Goal: Task Accomplishment & Management: Manage account settings

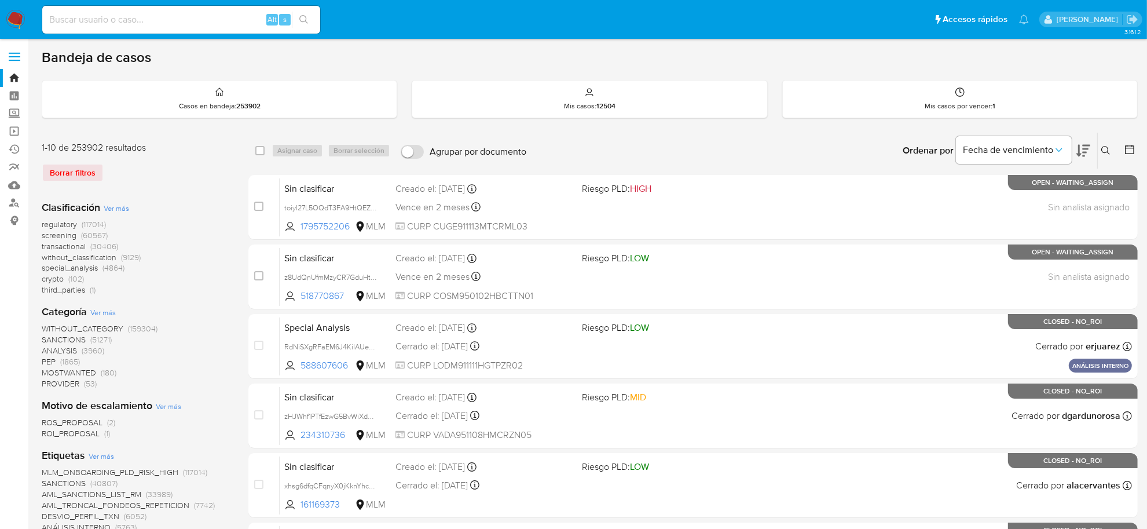
click at [59, 174] on div "Borrar filtros" at bounding box center [134, 172] width 185 height 19
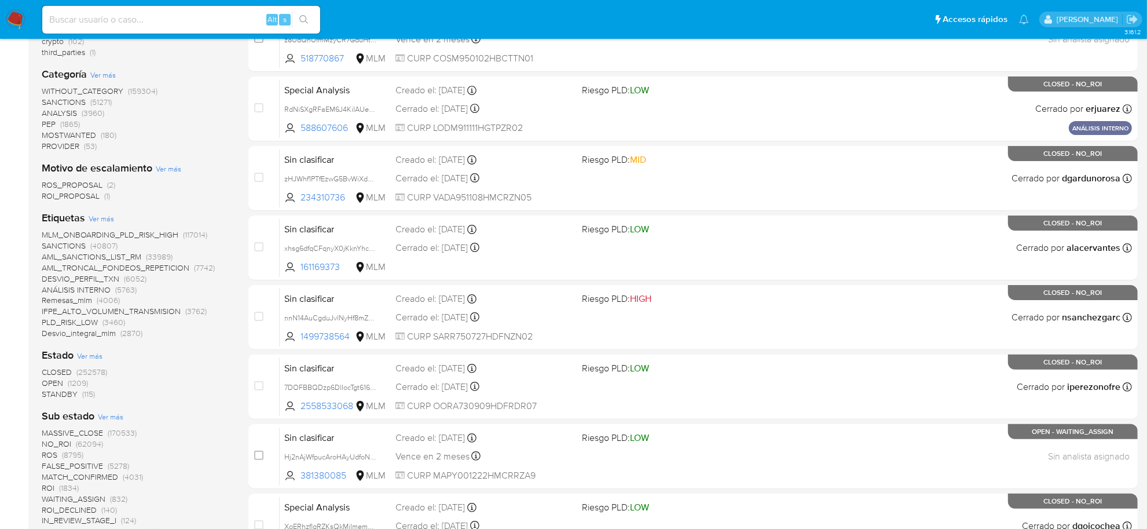
scroll to position [362, 0]
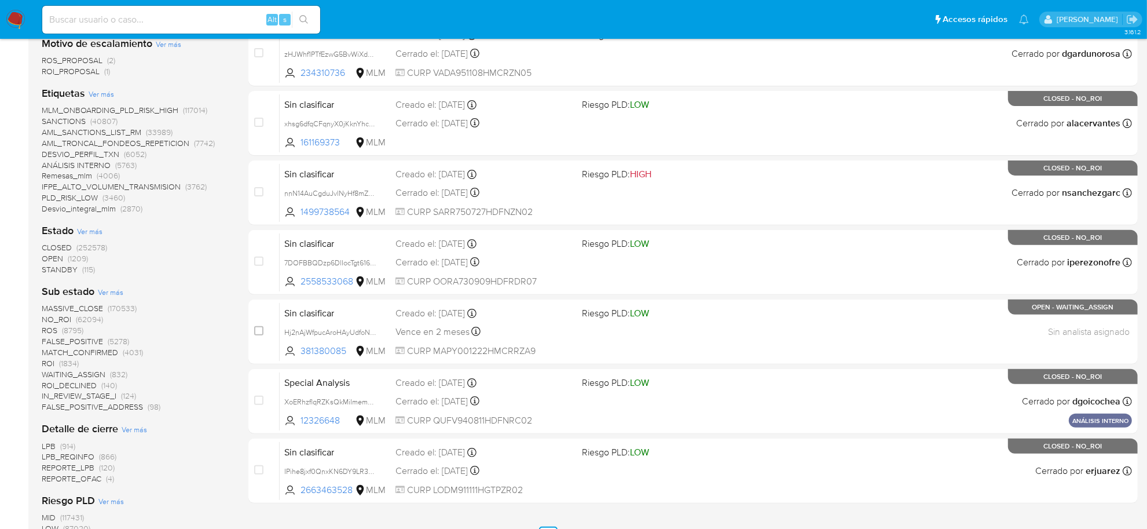
click at [50, 328] on span "ROS" at bounding box center [50, 330] width 16 height 12
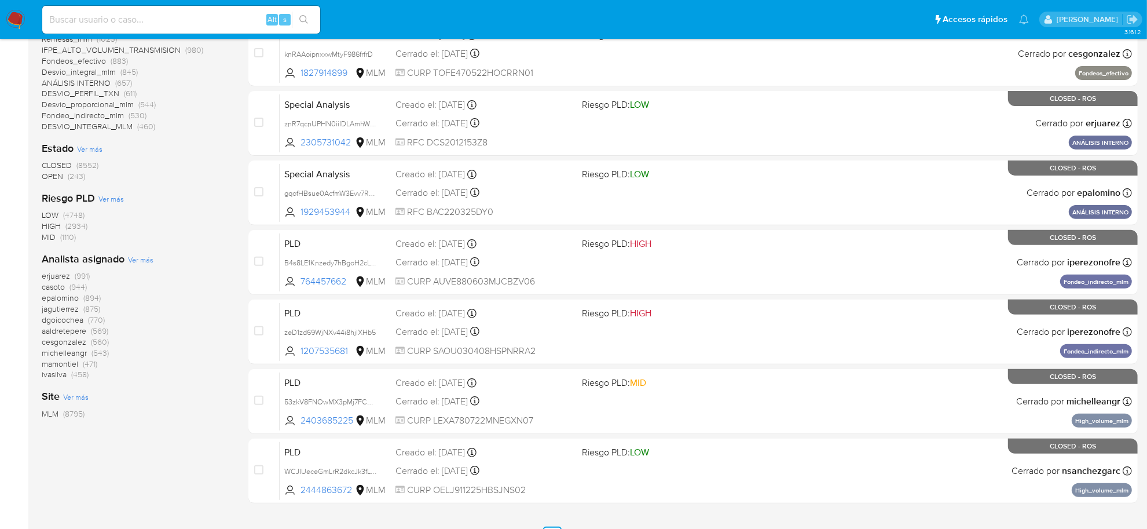
click at [64, 178] on span "OPEN (243)" at bounding box center [63, 176] width 43 height 11
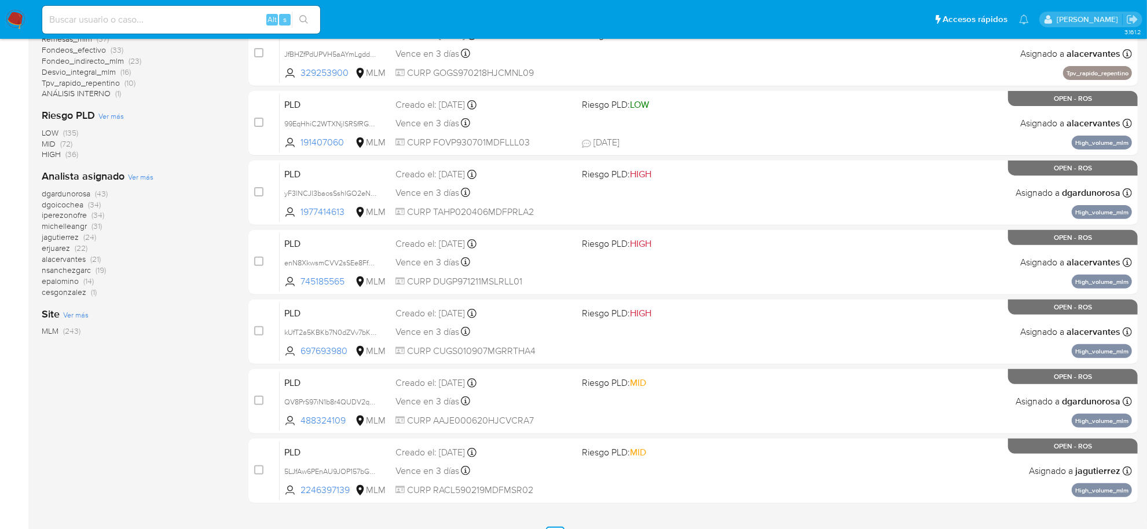
click at [68, 297] on span "cesgonzalez" at bounding box center [64, 292] width 45 height 12
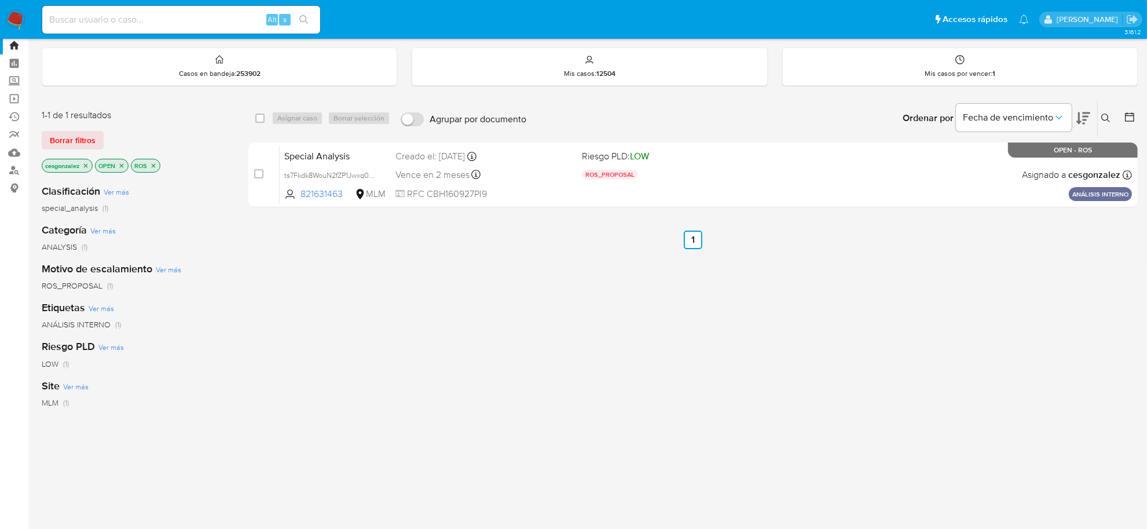
scroll to position [31, 0]
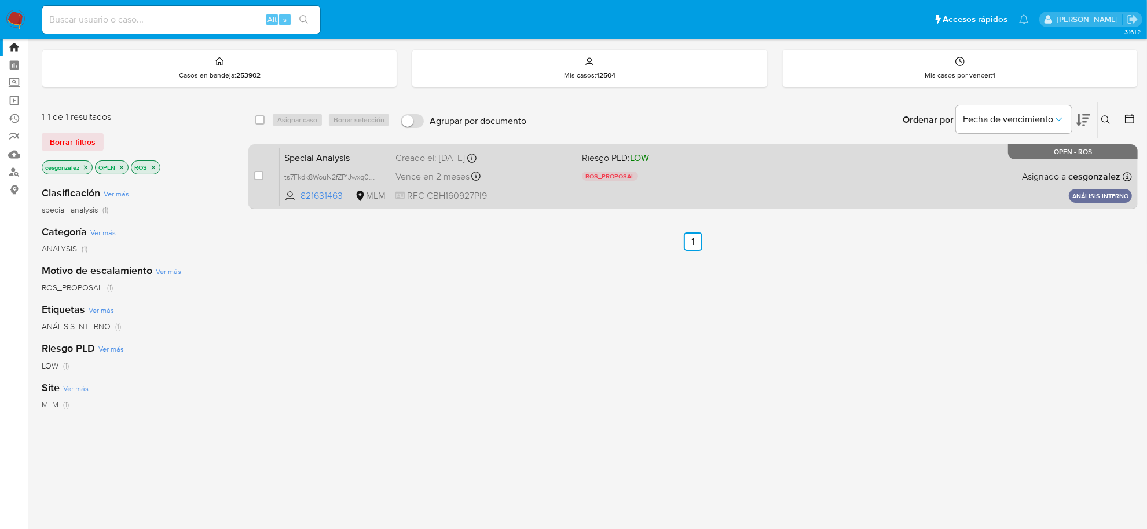
click at [485, 186] on div "Special Analysis ts7Fkdk8WouN2fZP1Jwxq0VM 821631463 MLM Riesgo PLD: LOW ROS_PRO…" at bounding box center [706, 176] width 853 height 58
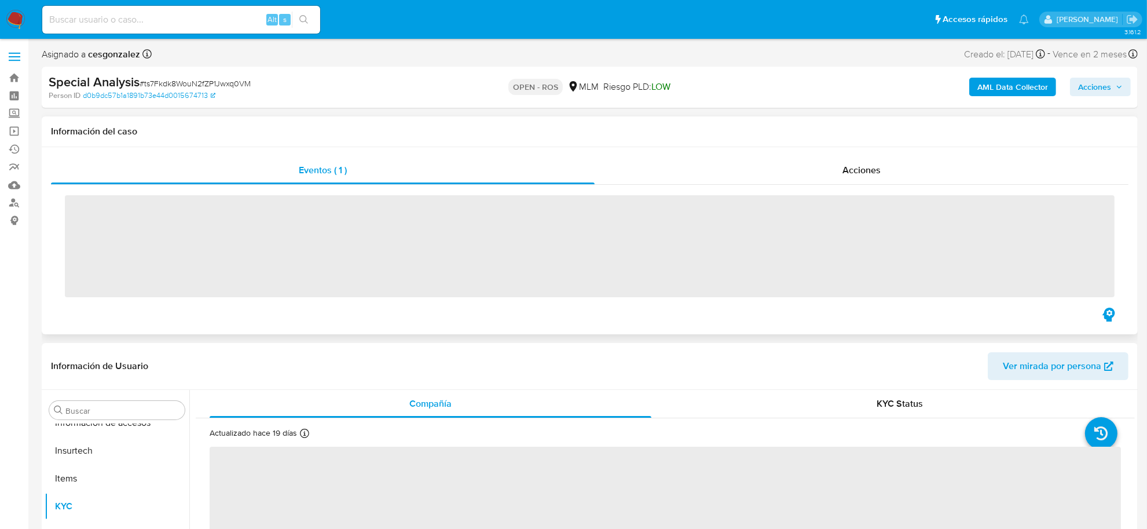
scroll to position [544, 0]
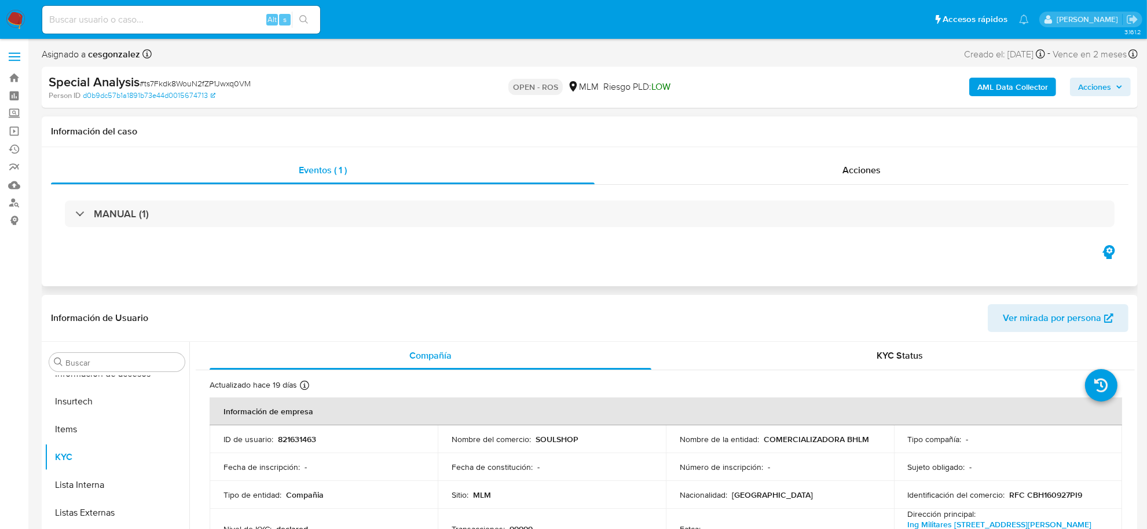
select select "10"
click at [855, 174] on span "Acciones" at bounding box center [862, 169] width 38 height 13
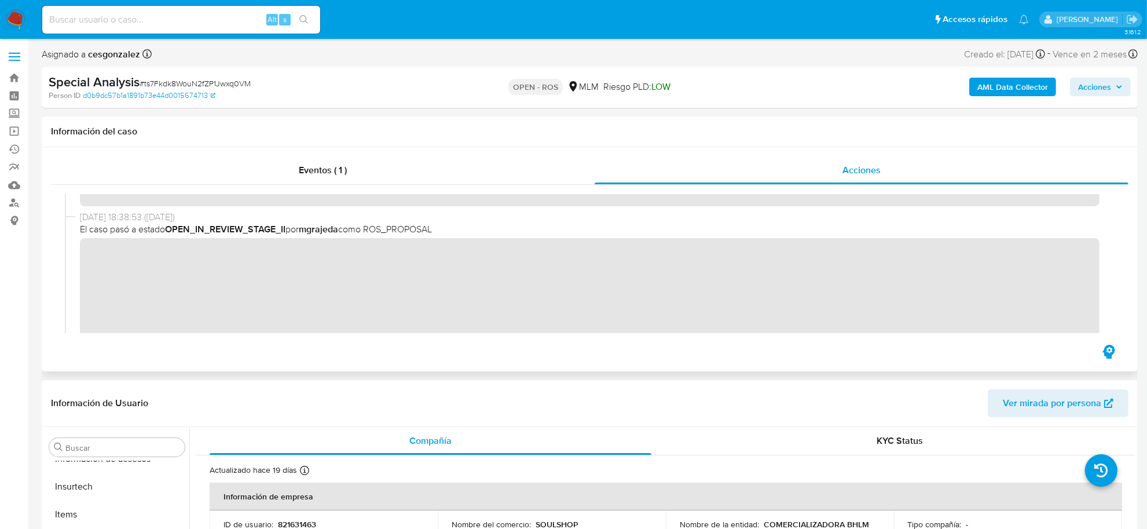
scroll to position [217, 0]
